Goal: Task Accomplishment & Management: Manage account settings

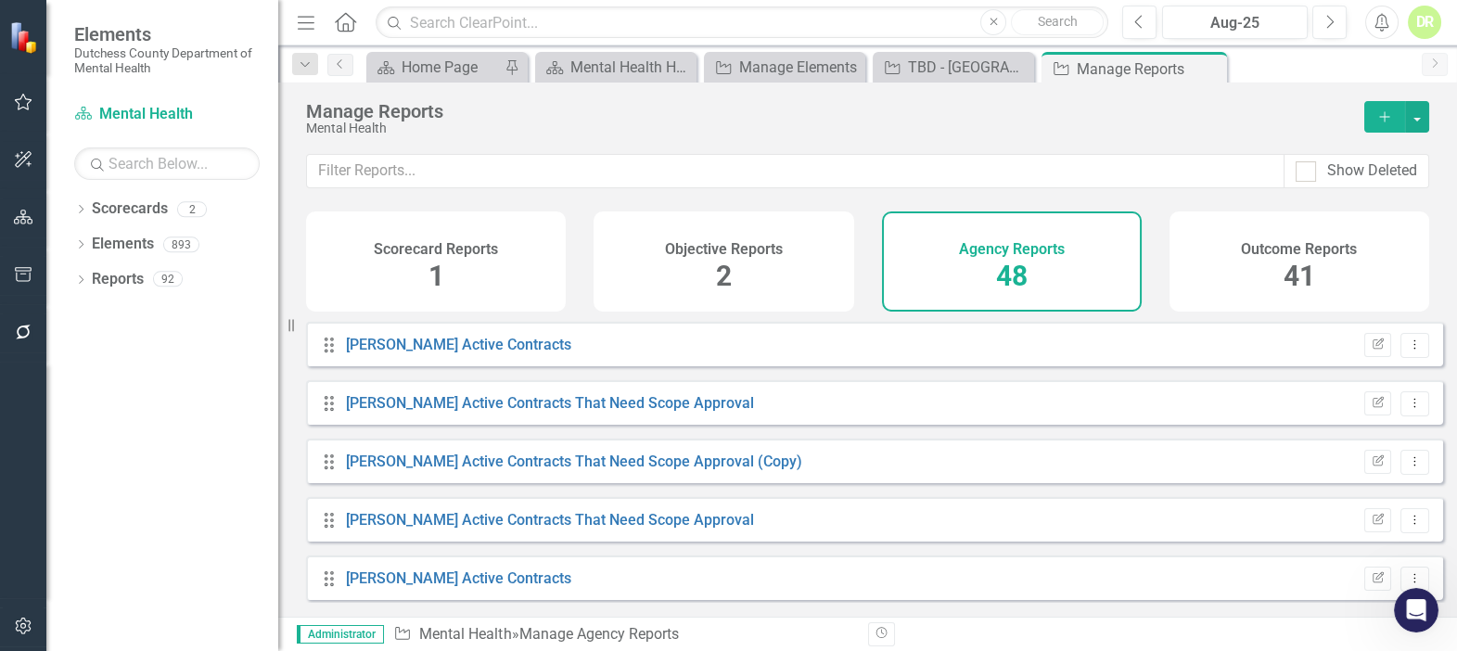
scroll to position [4757, 0]
click at [1403, 598] on div "Open Intercom Messenger" at bounding box center [1413, 607] width 61 height 61
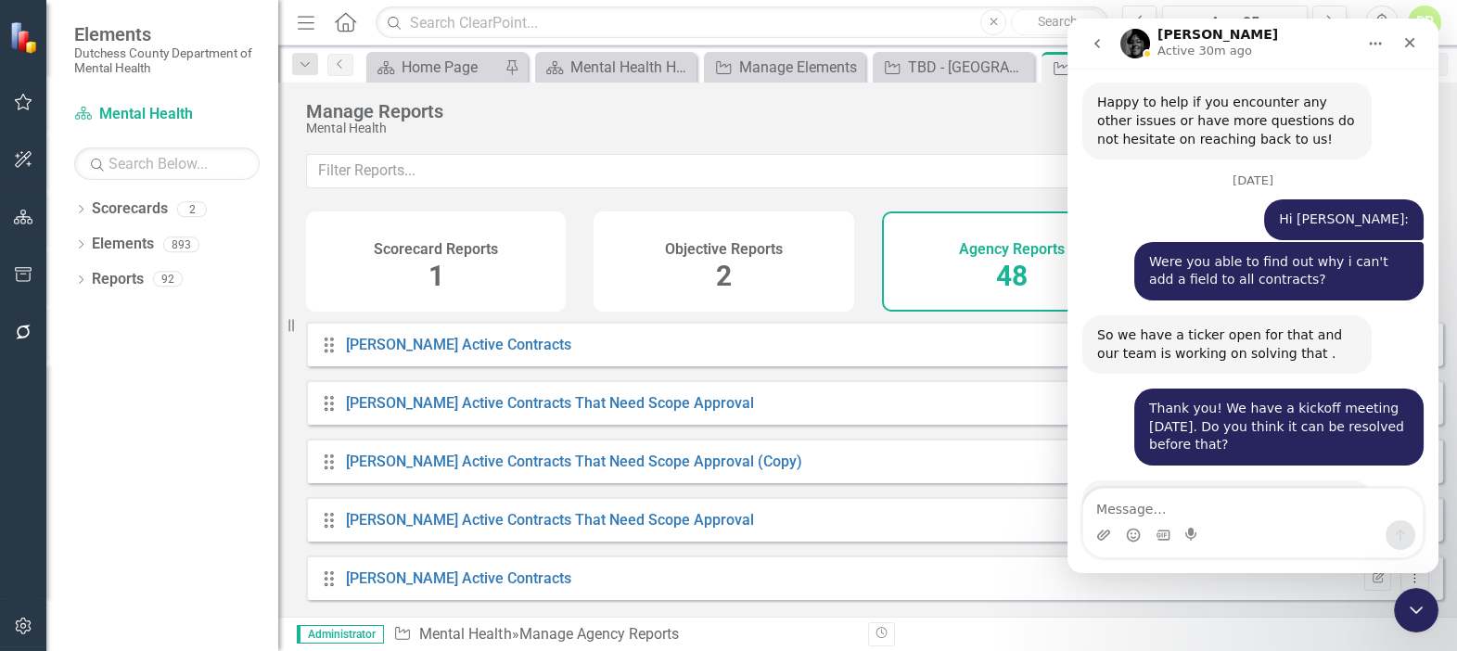
click at [919, 135] on div "Manage Reports Mental Health Add" at bounding box center [867, 118] width 1179 height 71
click at [1061, 222] on div "Agency Reports 48" at bounding box center [1012, 261] width 260 height 100
click at [1086, 389] on div "Thank you! We have a kickoff meeting [DATE]. Do you think it can be resolved be…" at bounding box center [1252, 435] width 341 height 92
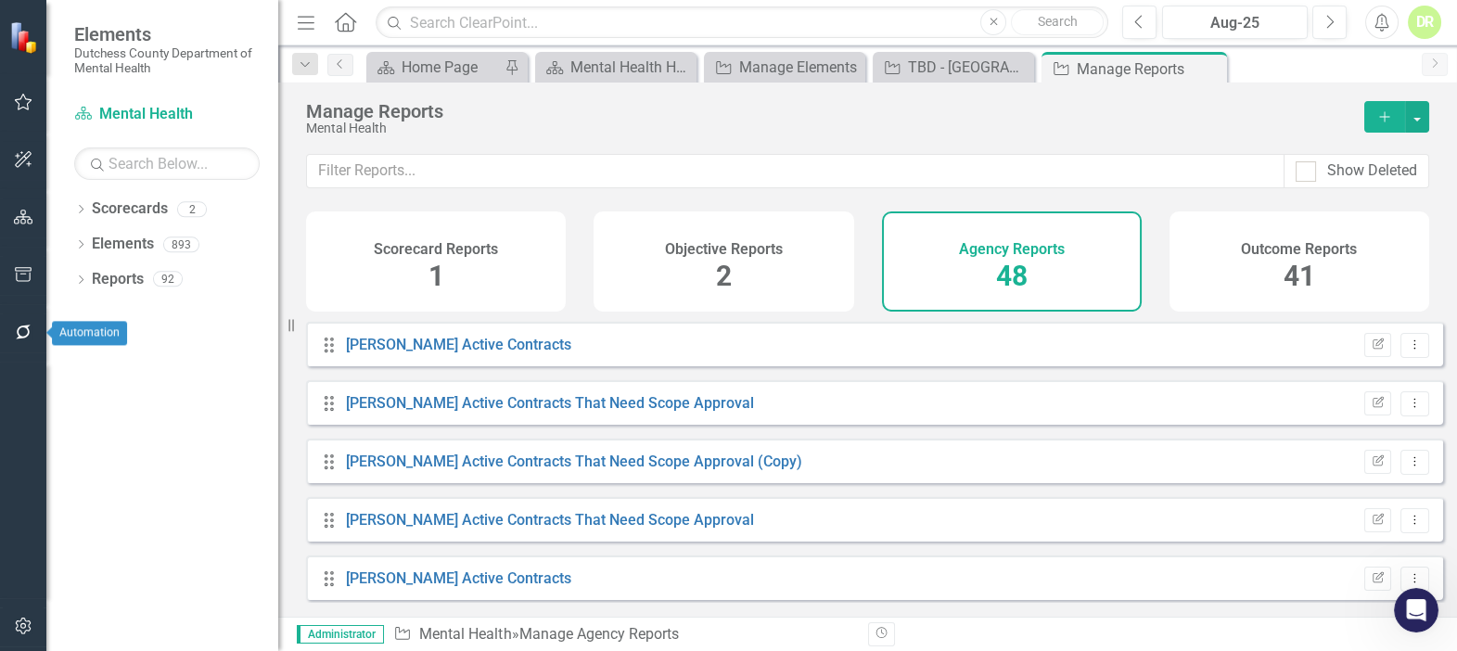
click at [21, 325] on icon "button" at bounding box center [23, 332] width 19 height 15
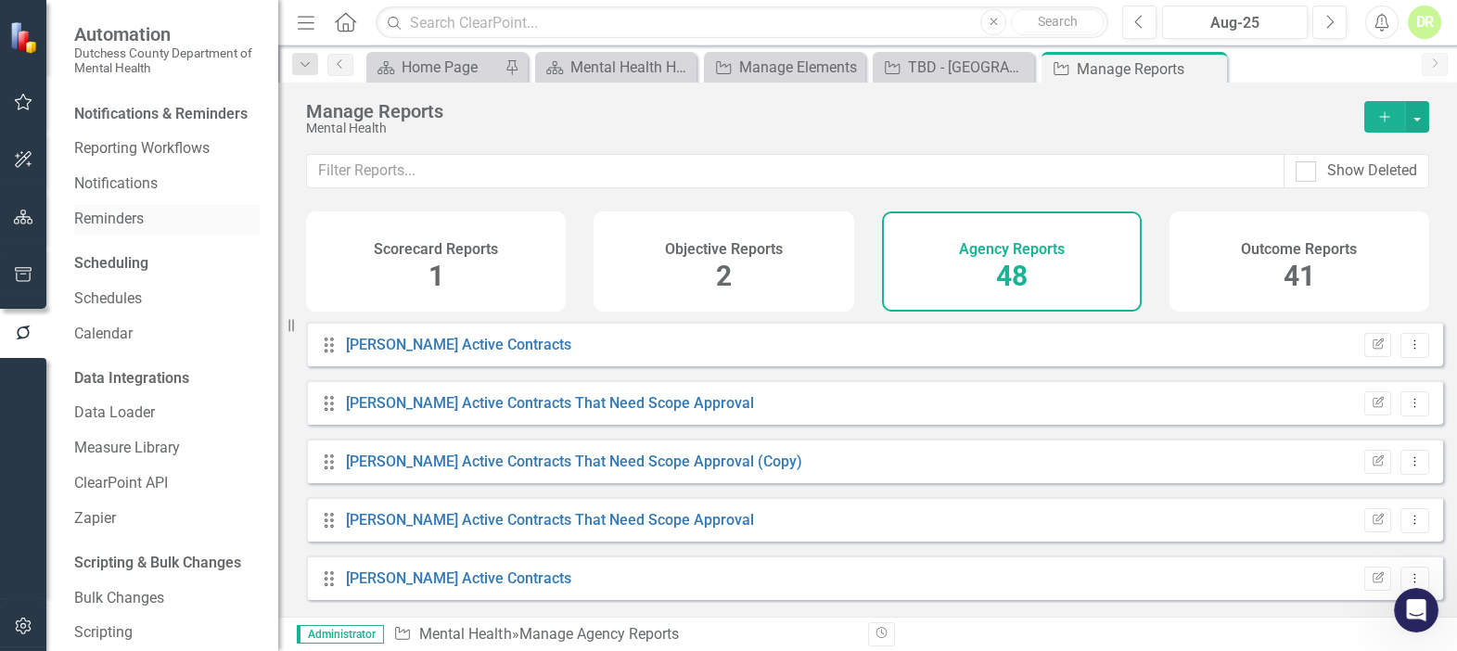
click at [125, 230] on link "Reminders" at bounding box center [166, 219] width 185 height 21
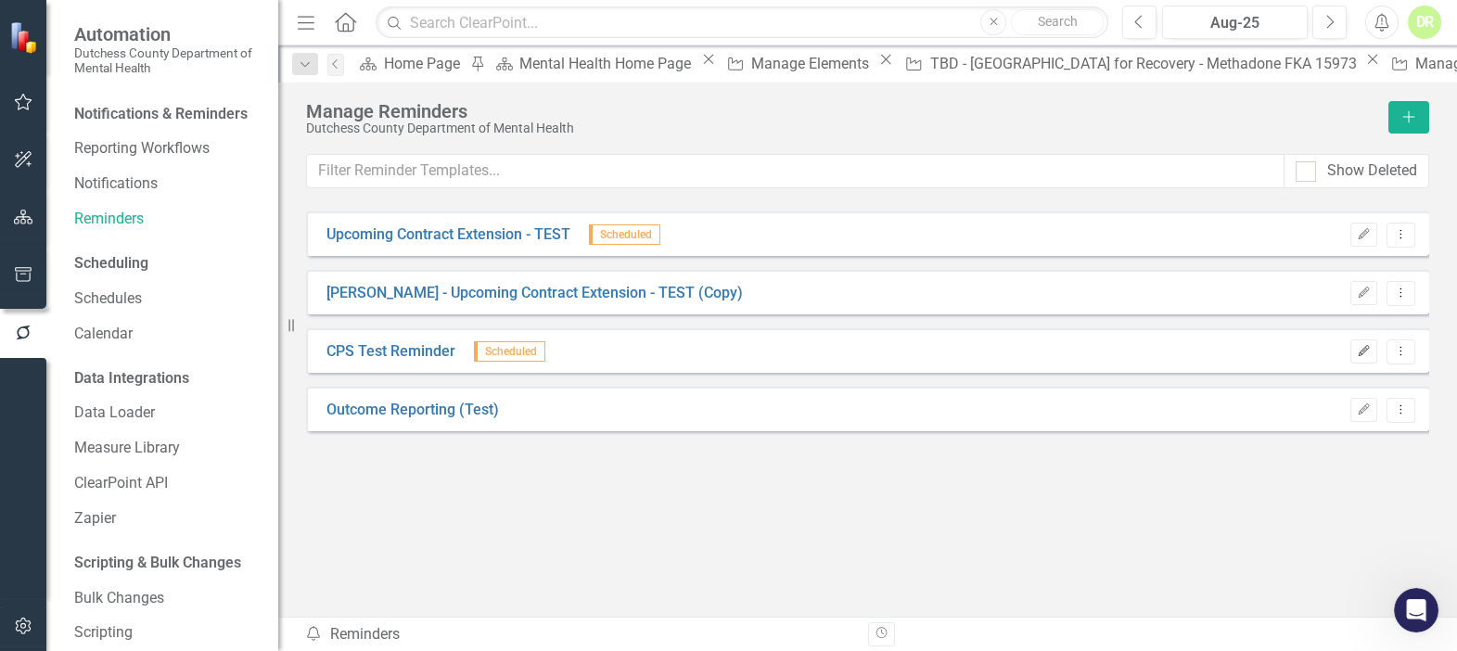
click at [1357, 346] on icon "Edit" at bounding box center [1364, 351] width 14 height 11
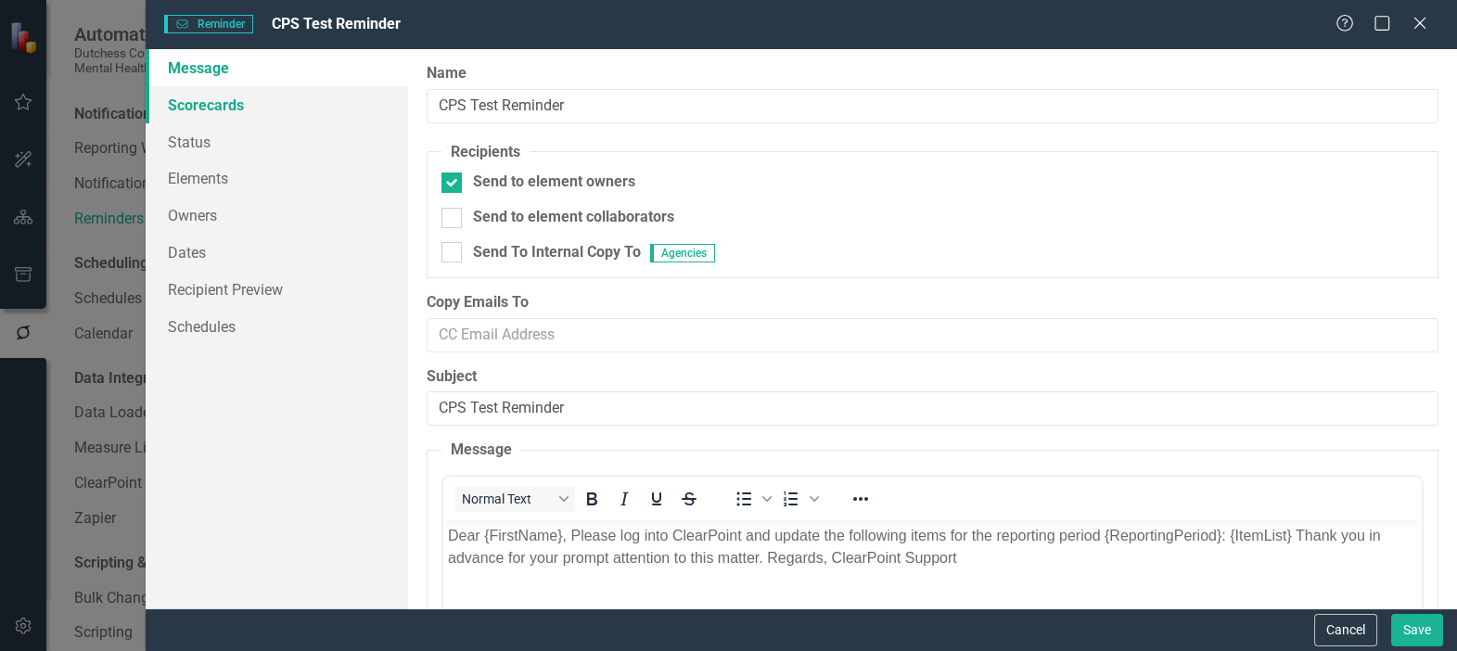
click at [191, 109] on link "Scorecards" at bounding box center [277, 104] width 262 height 37
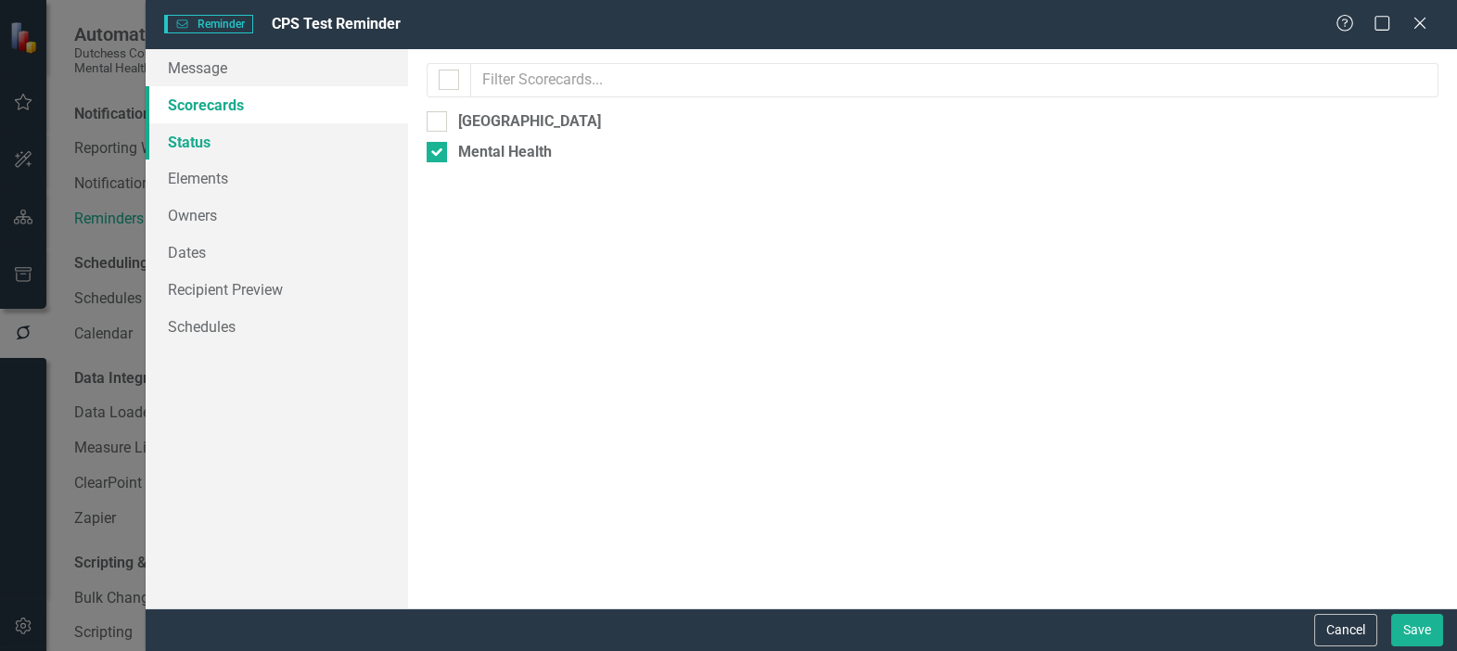
click at [196, 140] on link "Status" at bounding box center [277, 141] width 262 height 37
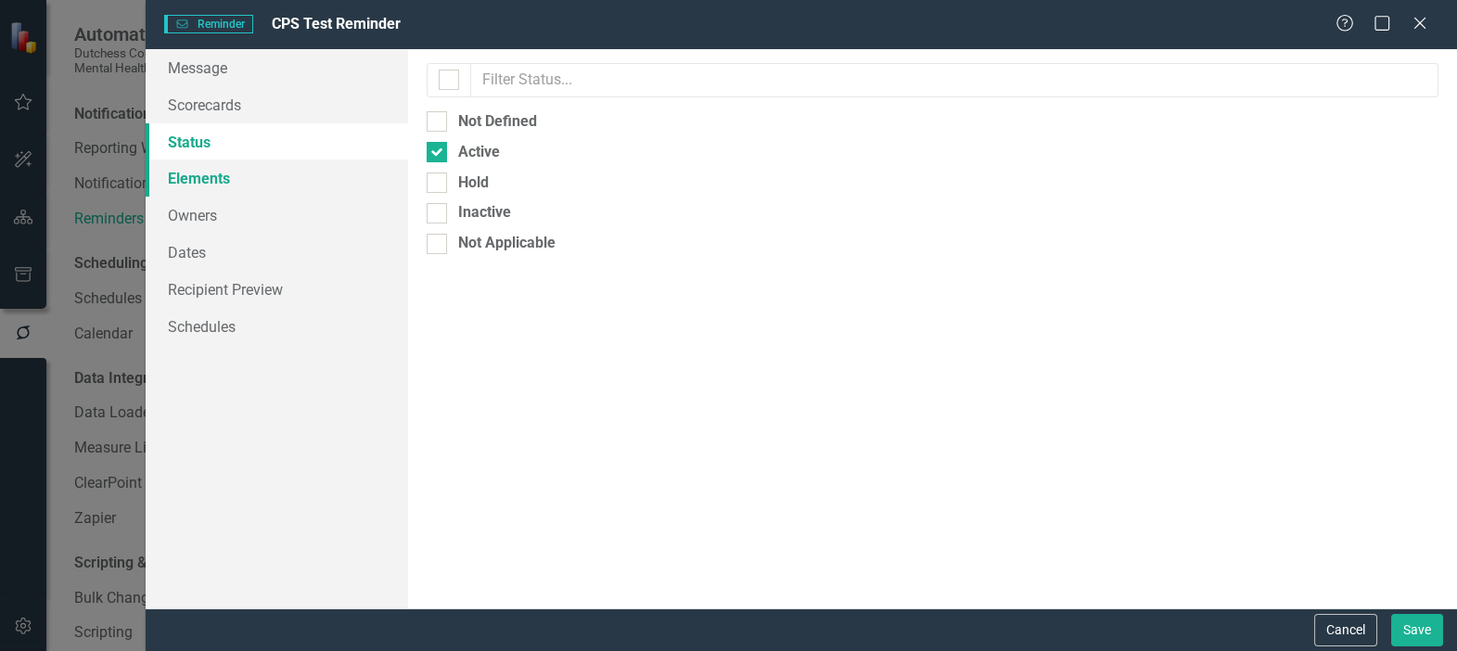
click at [202, 179] on link "Elements" at bounding box center [277, 177] width 262 height 37
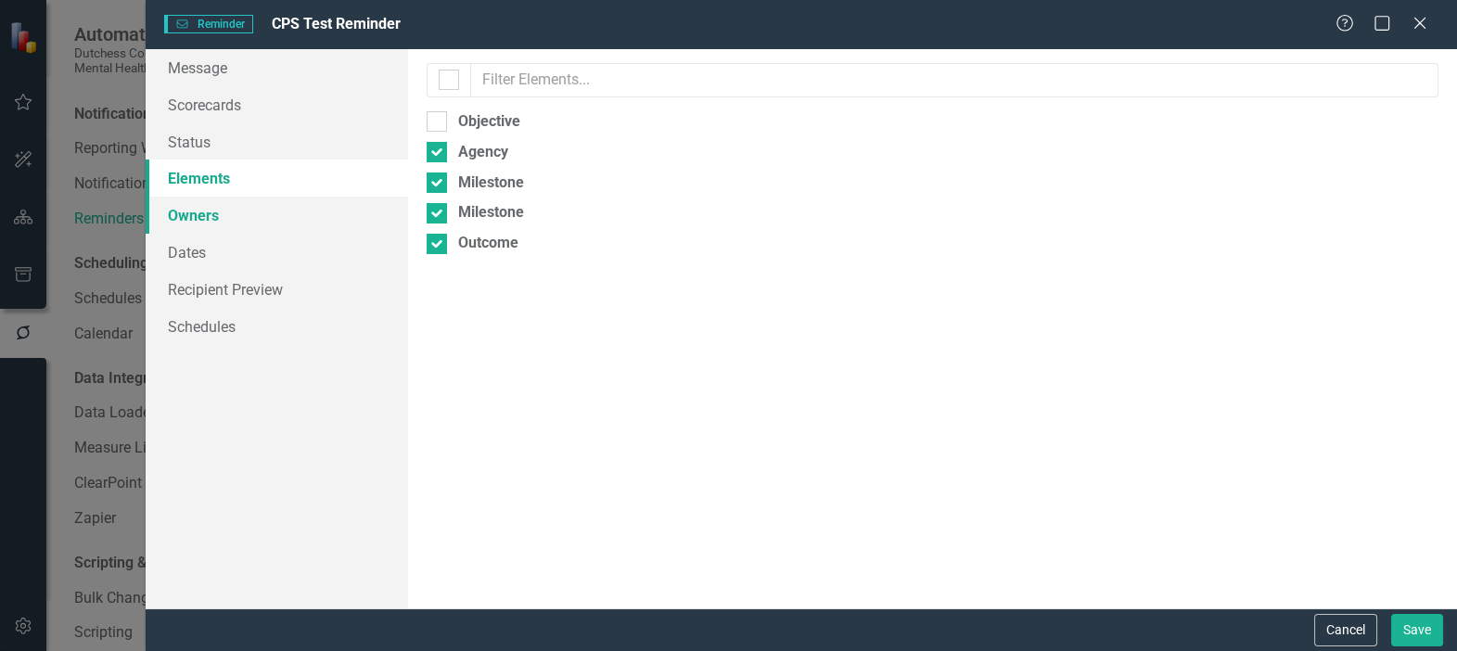
click at [200, 215] on link "Owners" at bounding box center [277, 215] width 262 height 37
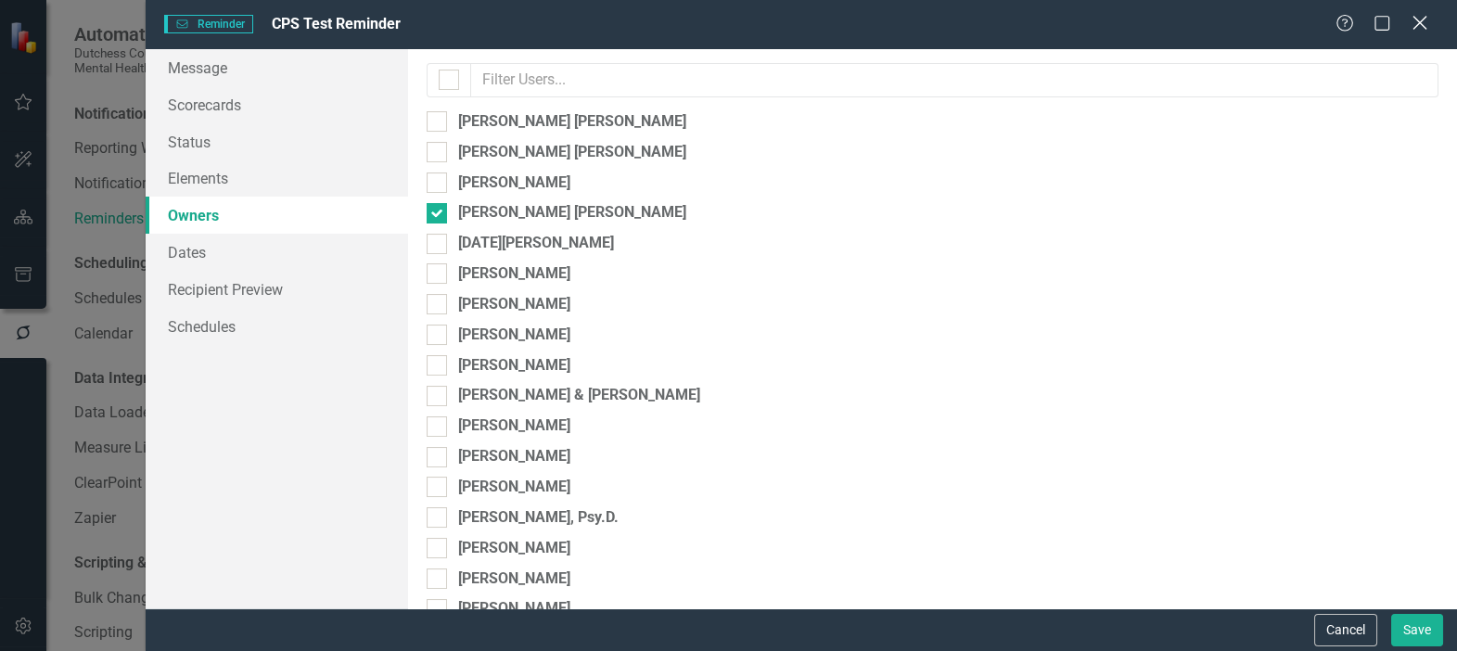
click at [1425, 26] on icon "Close" at bounding box center [1419, 23] width 23 height 18
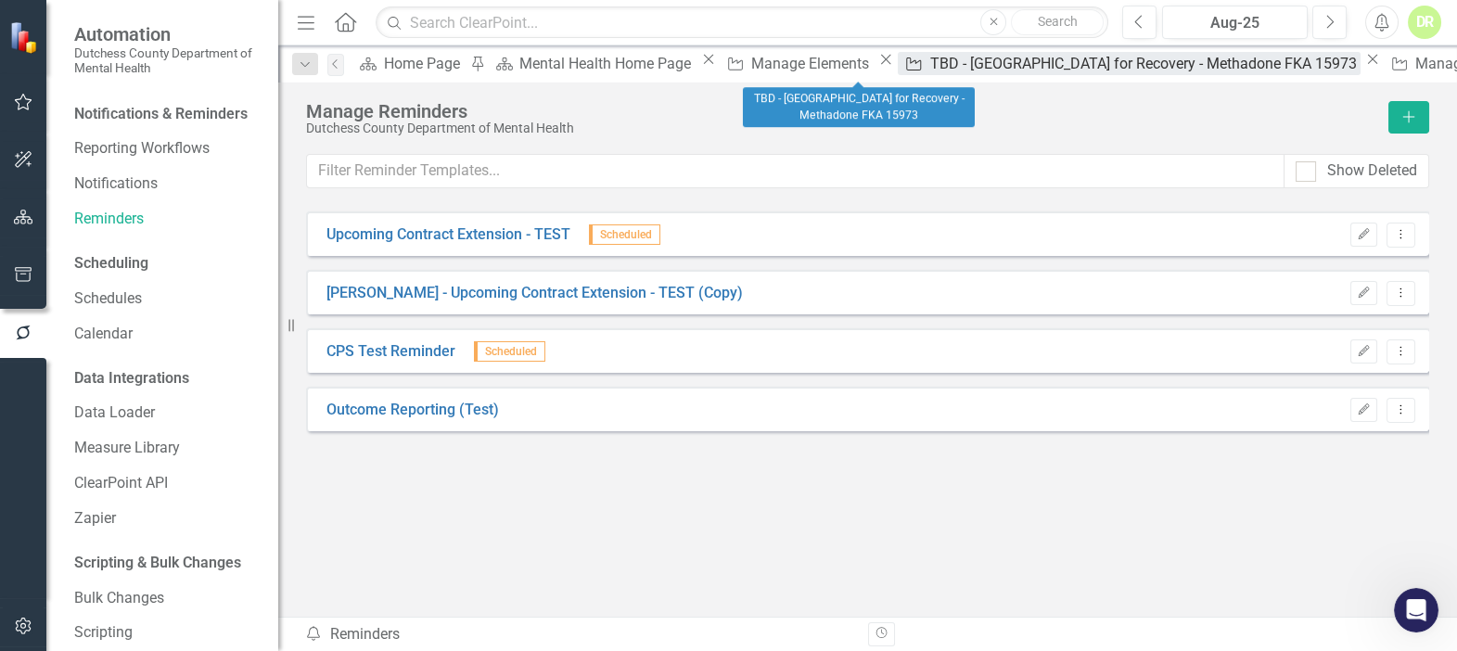
click at [930, 55] on div "TBD - [GEOGRAPHIC_DATA] for Recovery - Methadone FKA 15973" at bounding box center [1145, 63] width 430 height 23
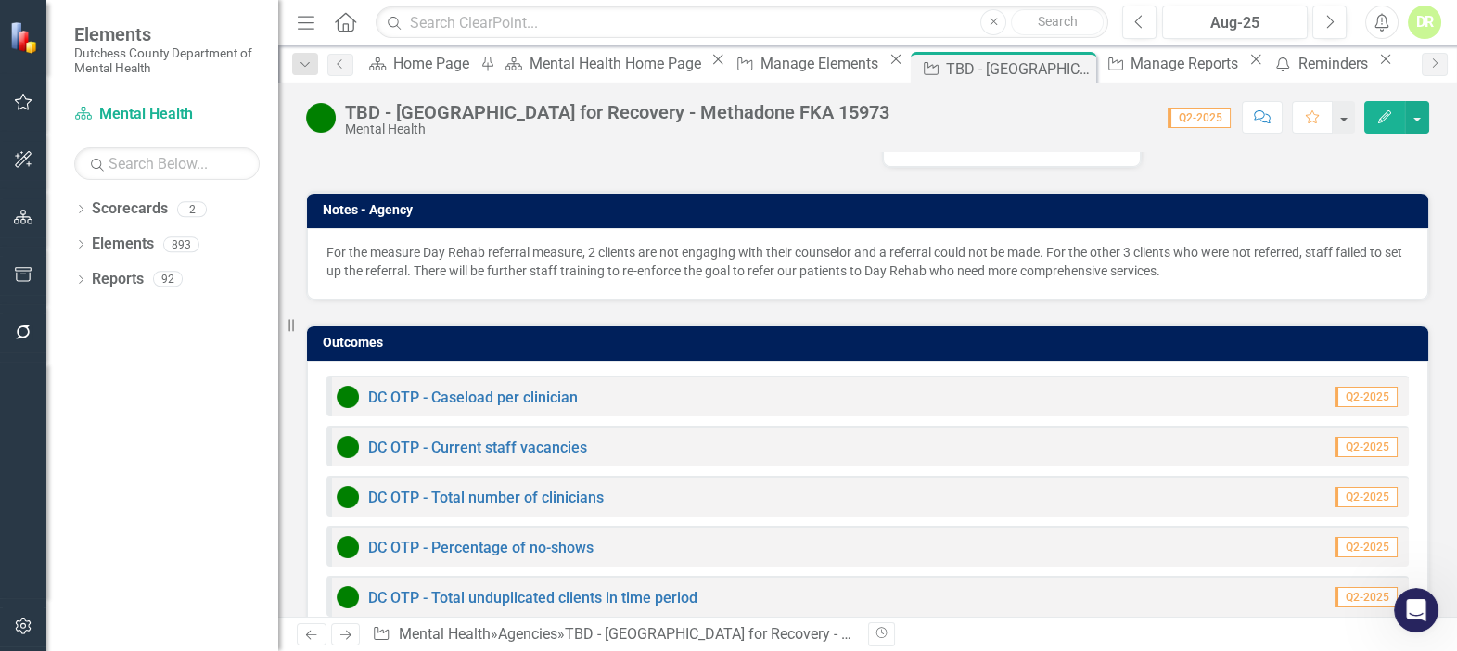
scroll to position [759, 0]
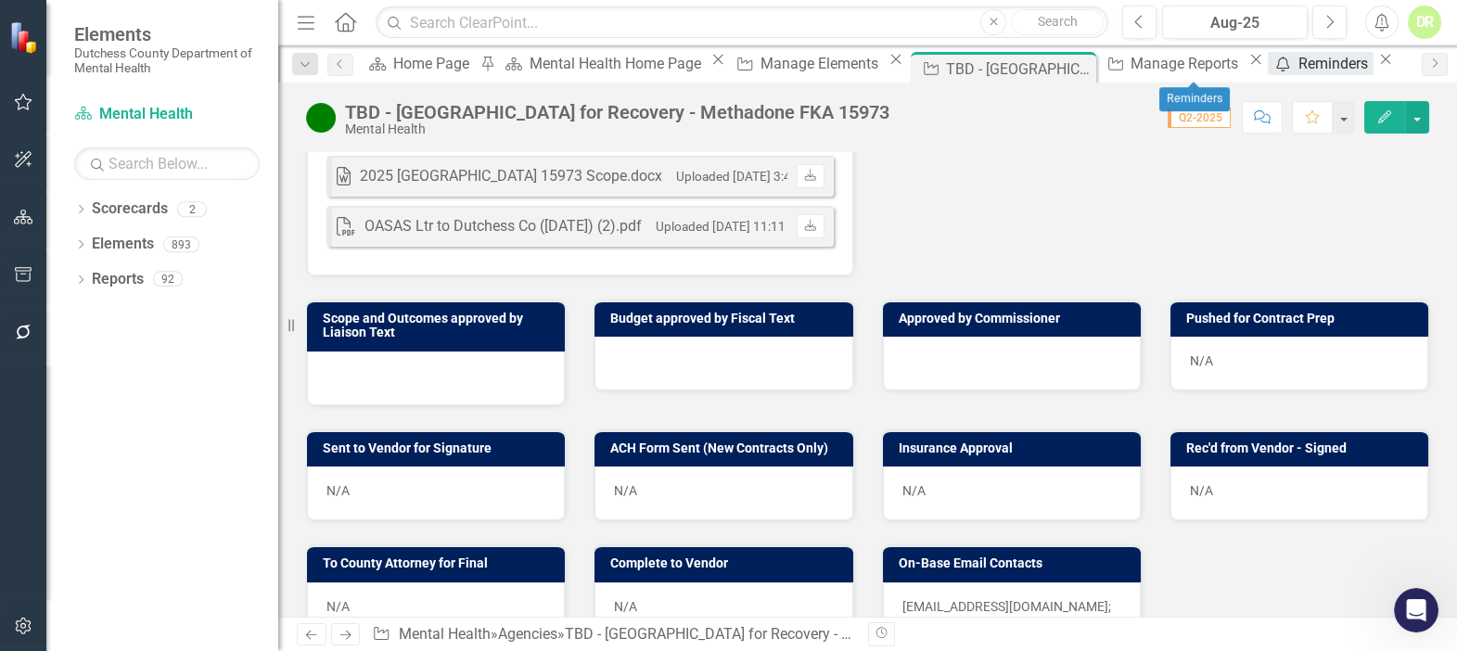
click at [1273, 62] on icon "Send Reminders" at bounding box center [1282, 64] width 19 height 15
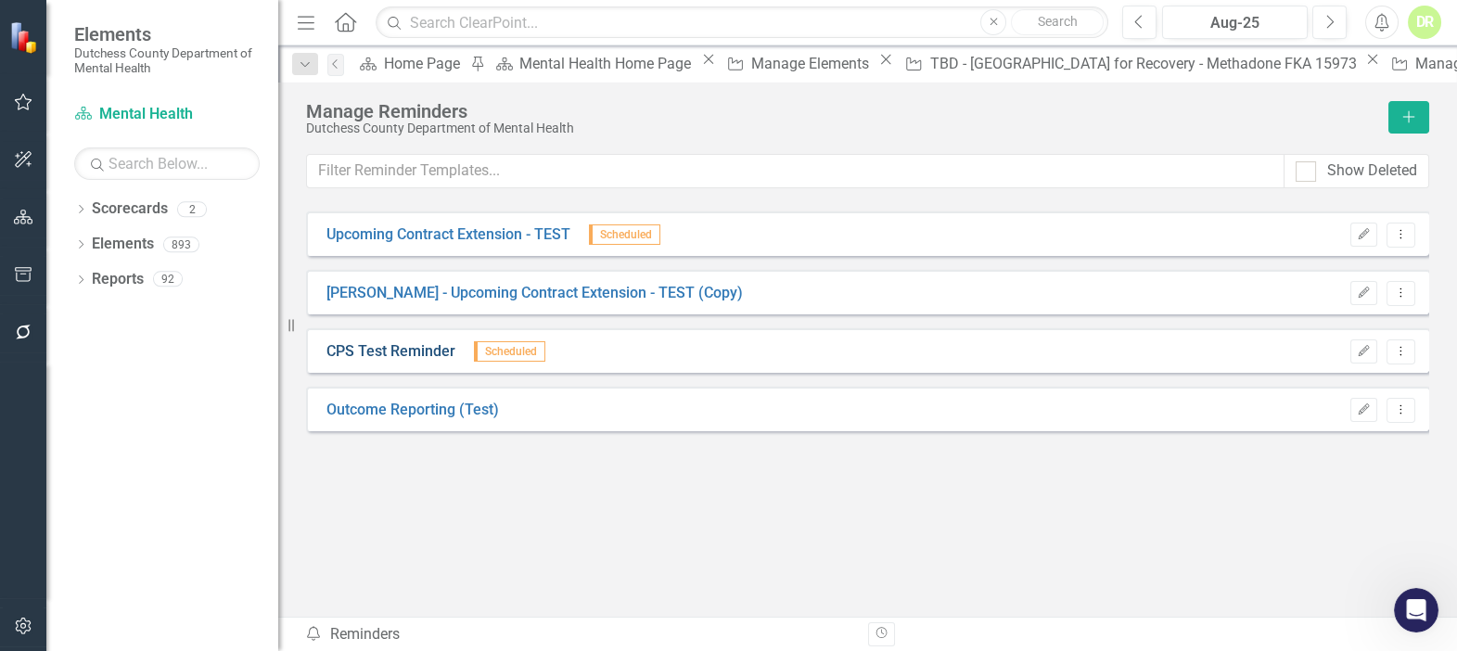
click at [389, 341] on link "CPS Test Reminder" at bounding box center [390, 351] width 129 height 21
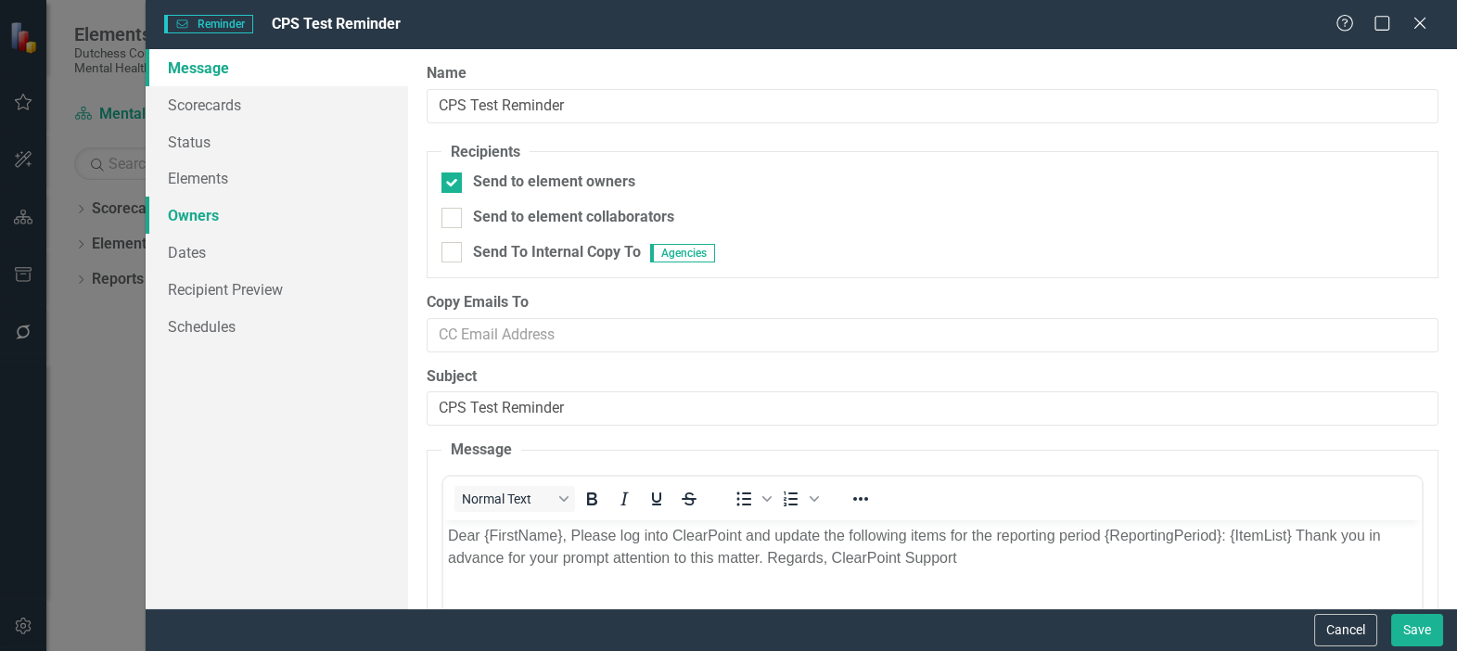
click at [183, 210] on link "Owners" at bounding box center [277, 215] width 262 height 37
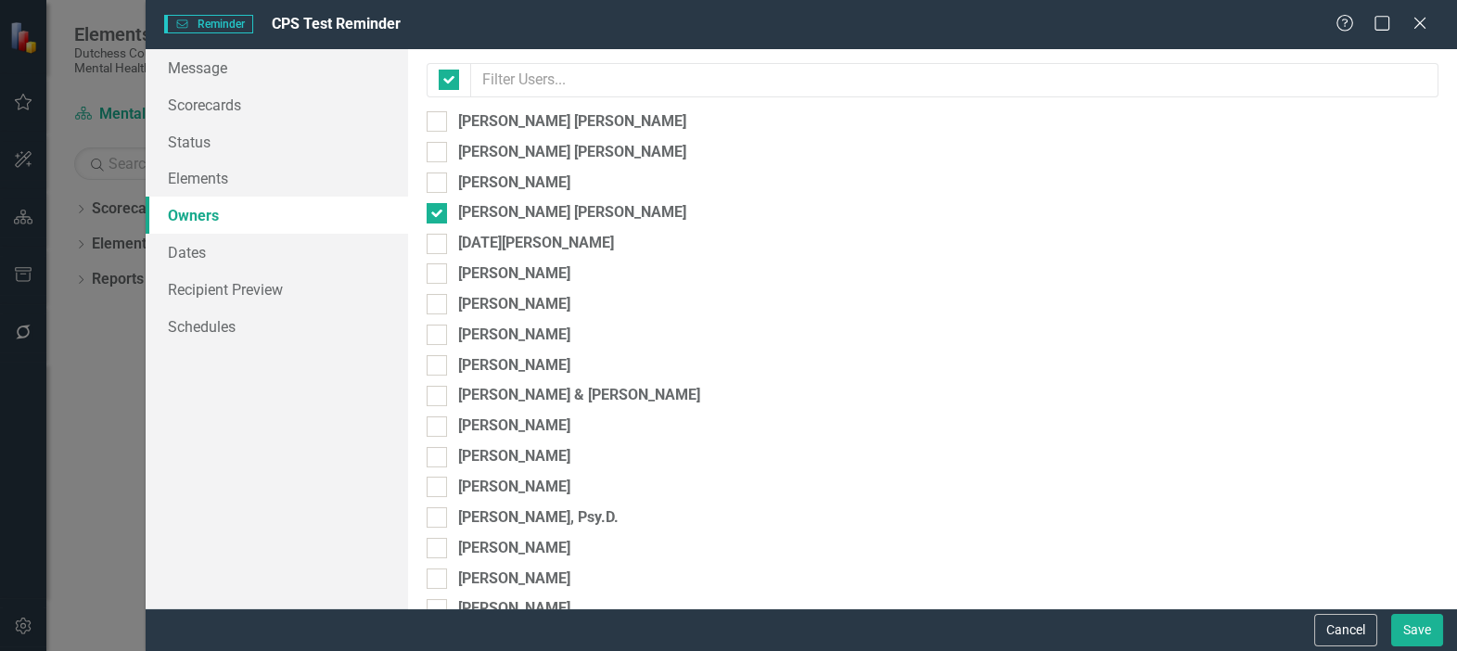
checkbox input "false"
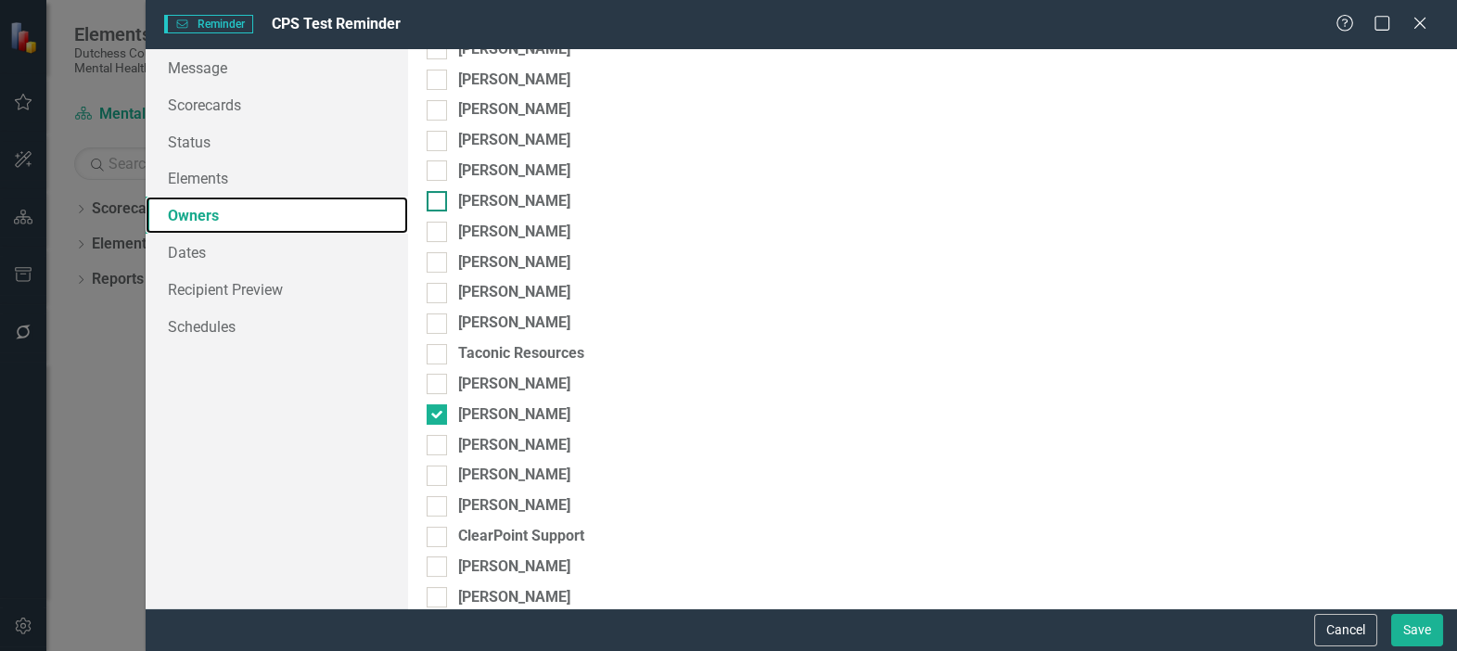
scroll to position [505, 0]
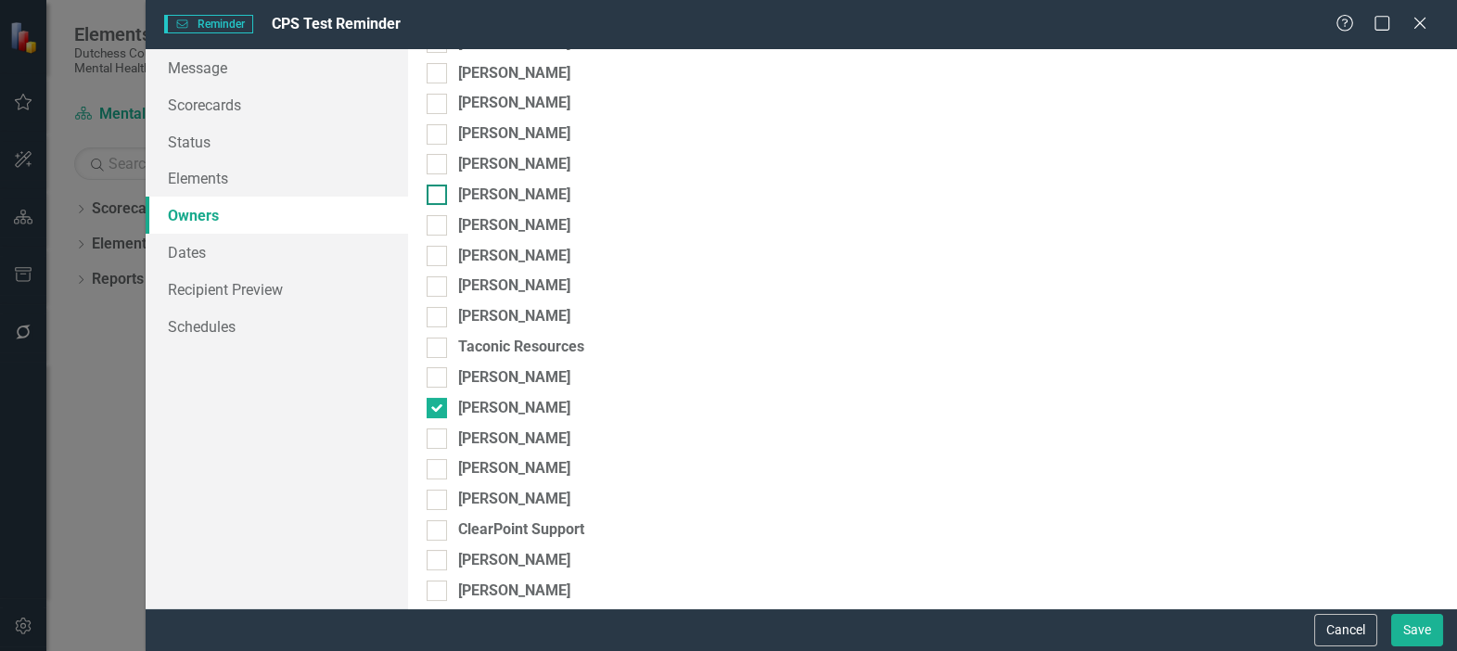
drag, startPoint x: 1418, startPoint y: 23, endPoint x: 1040, endPoint y: 194, distance: 414.2
click at [1418, 23] on icon at bounding box center [1419, 23] width 11 height 11
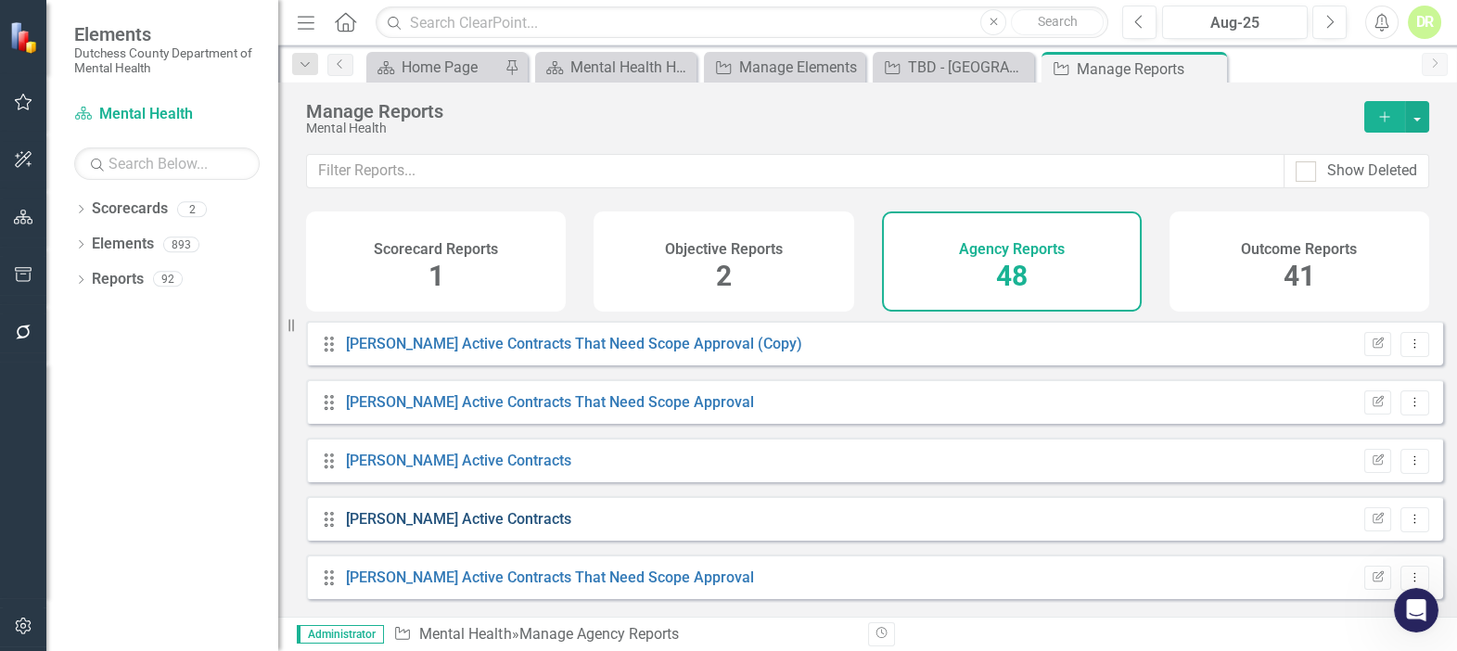
scroll to position [927, 0]
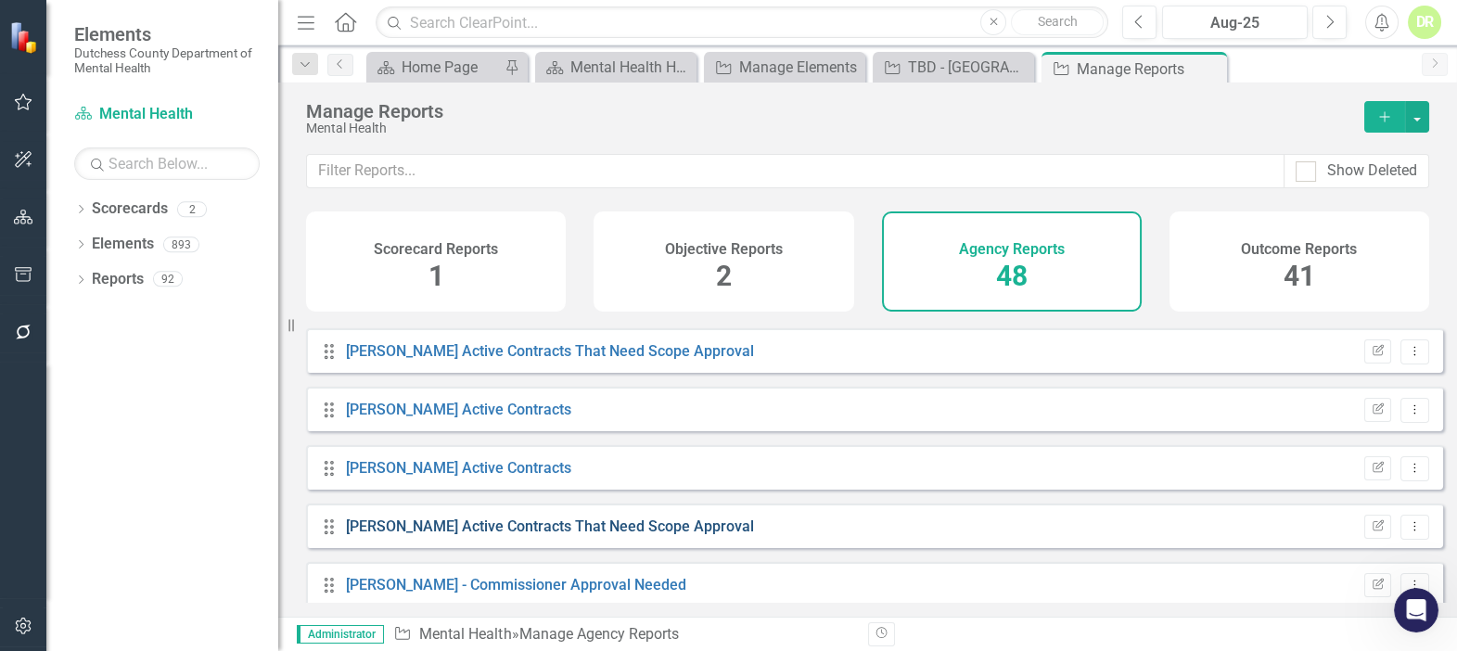
click at [494, 535] on link "[PERSON_NAME] Active Contracts That Need Scope Approval" at bounding box center [550, 526] width 408 height 18
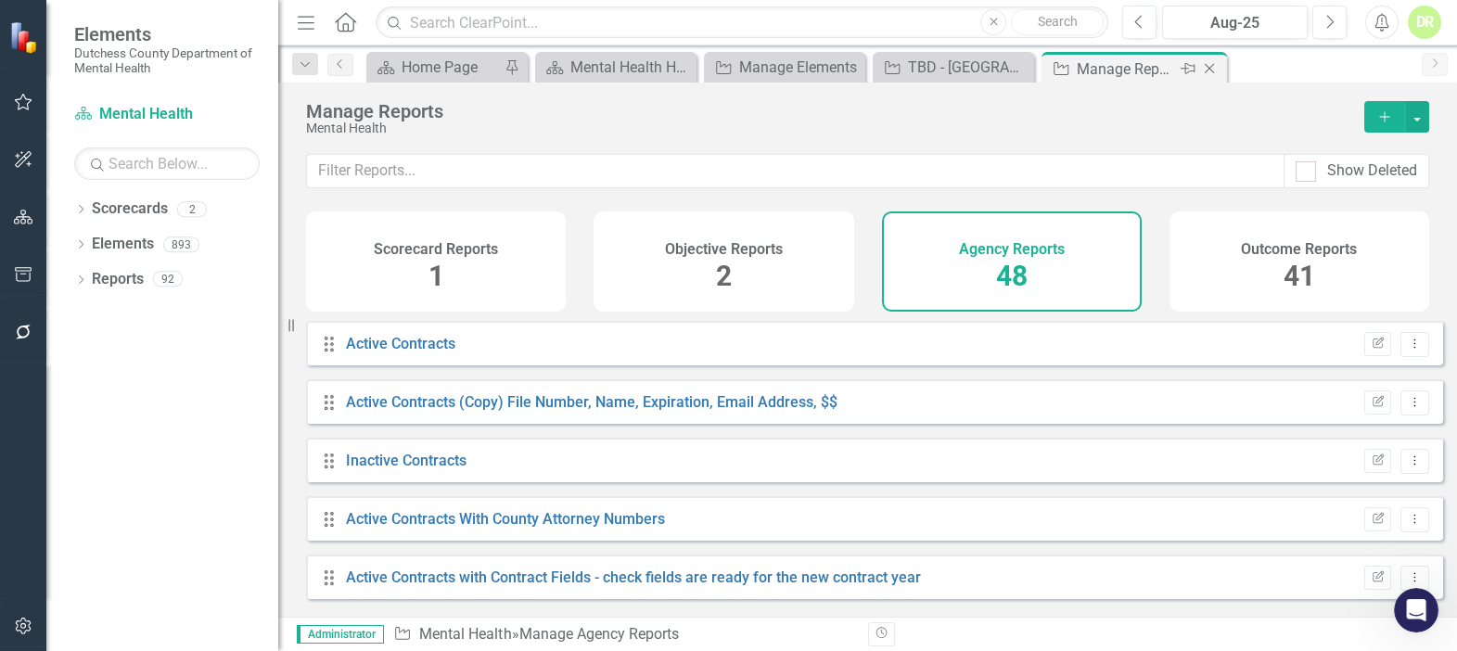
click at [1203, 62] on icon "Close" at bounding box center [1209, 68] width 19 height 15
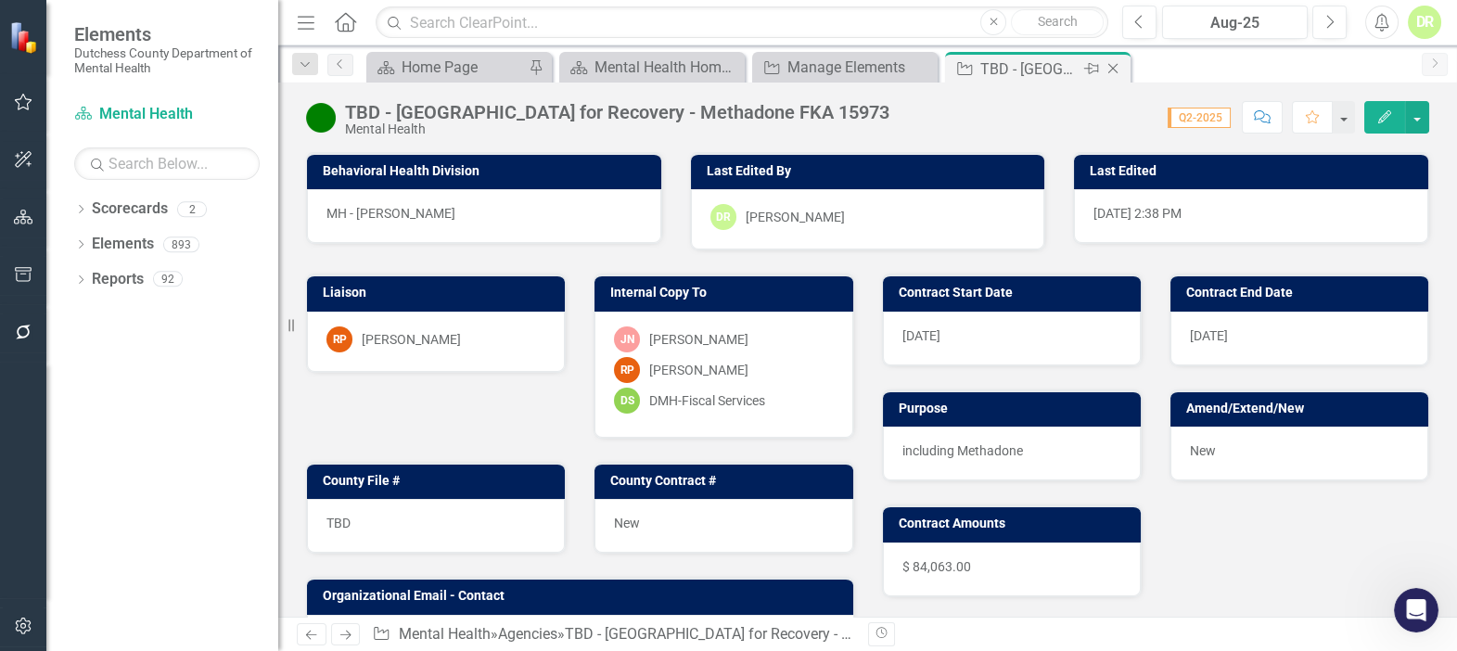
click at [1113, 66] on icon "Close" at bounding box center [1112, 68] width 19 height 15
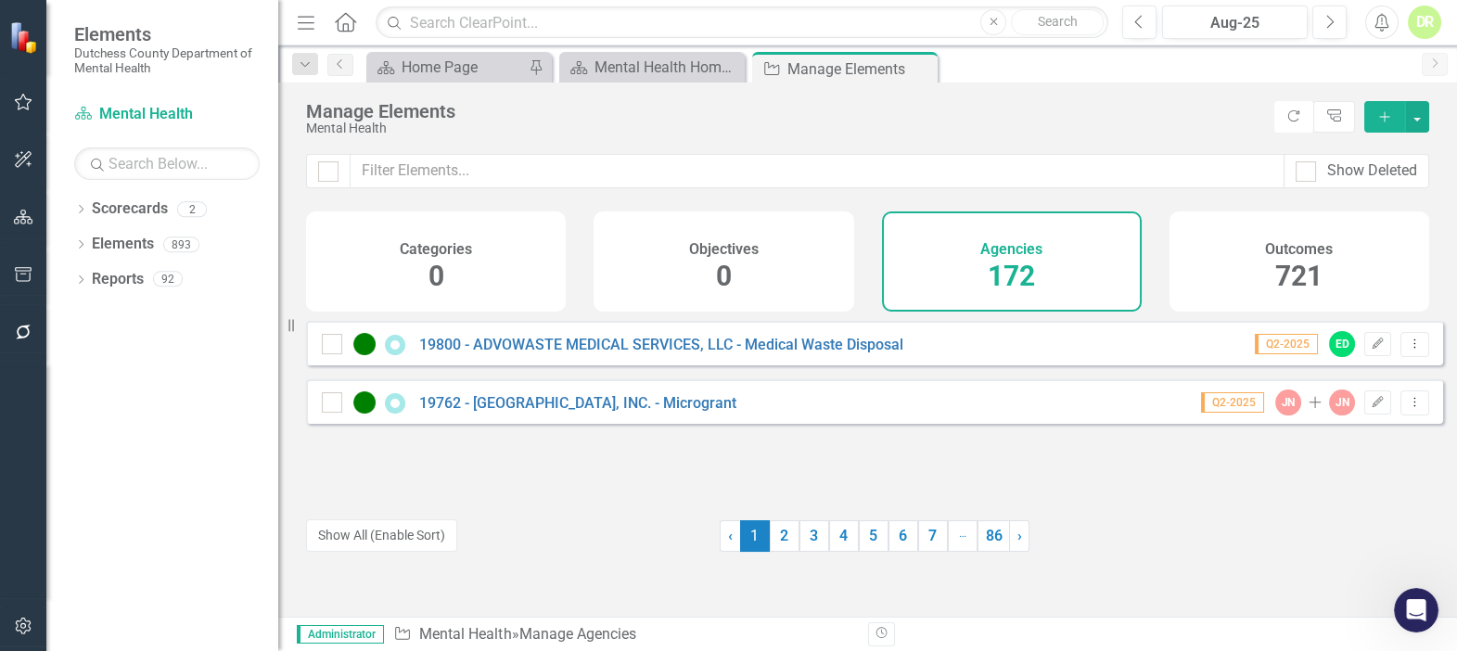
click at [1428, 31] on div "DR" at bounding box center [1424, 22] width 33 height 33
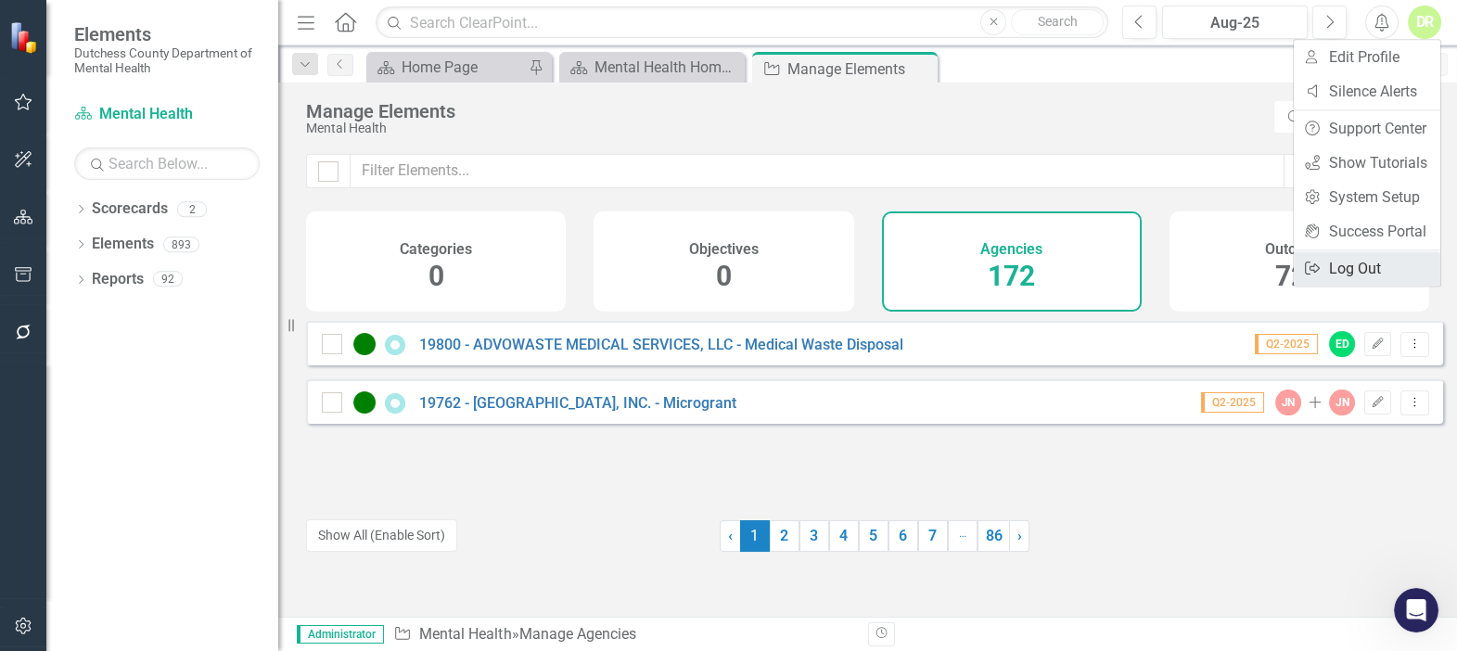
click at [1340, 264] on link "Logout Log Out" at bounding box center [1367, 268] width 147 height 34
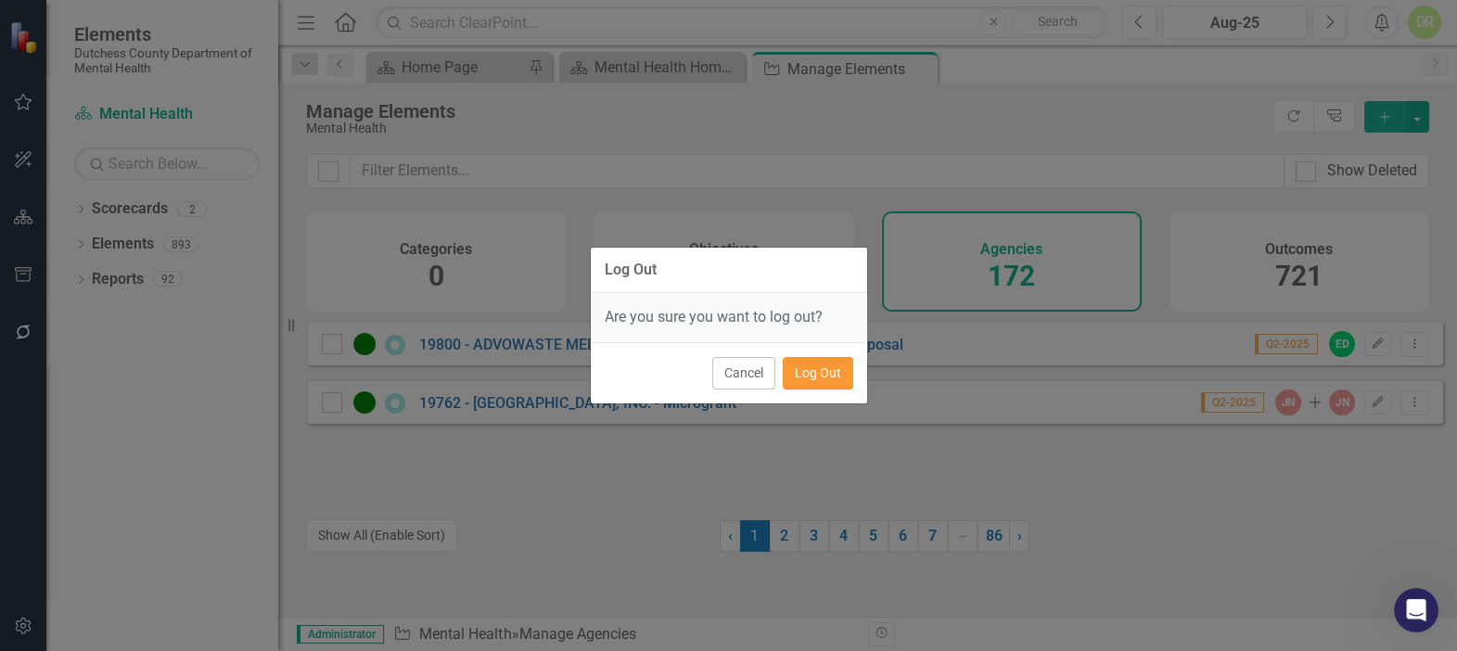
click at [823, 376] on button "Log Out" at bounding box center [818, 373] width 70 height 32
